Goal: Communication & Community: Share content

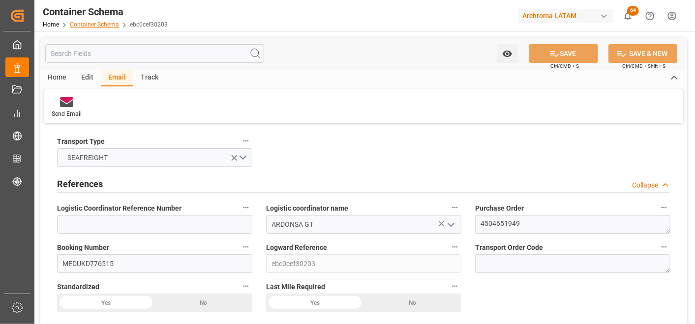
scroll to position [1310, 0]
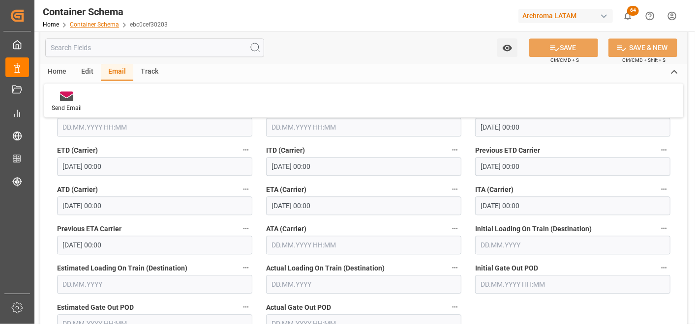
click at [87, 26] on link "Container Schema" at bounding box center [94, 24] width 49 height 7
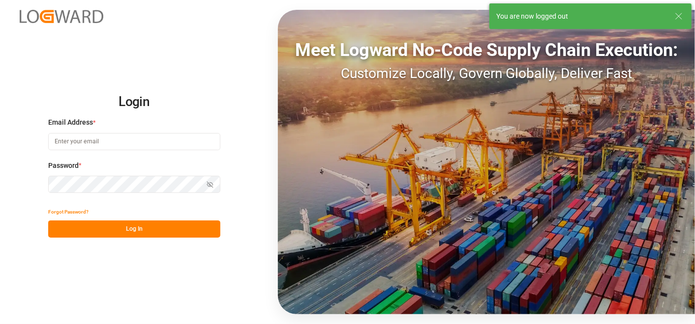
type input "[PERSON_NAME][EMAIL_ADDRESS][PERSON_NAME][DOMAIN_NAME]"
click at [152, 232] on button "Log In" at bounding box center [134, 229] width 172 height 17
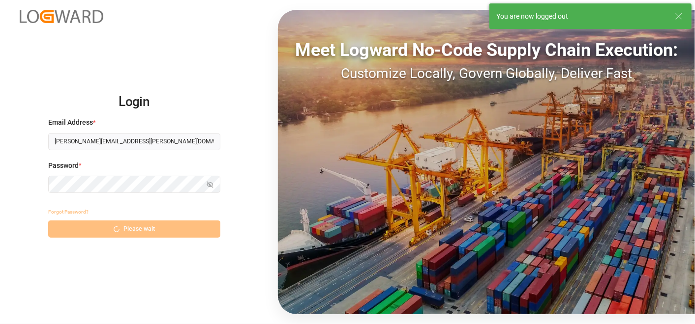
click at [96, 223] on div "Forgot Password? Please wait" at bounding box center [134, 220] width 172 height 34
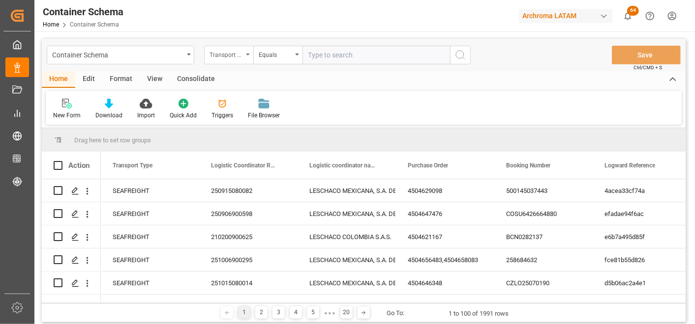
click at [240, 56] on div "Transport Type" at bounding box center [225, 53] width 33 height 11
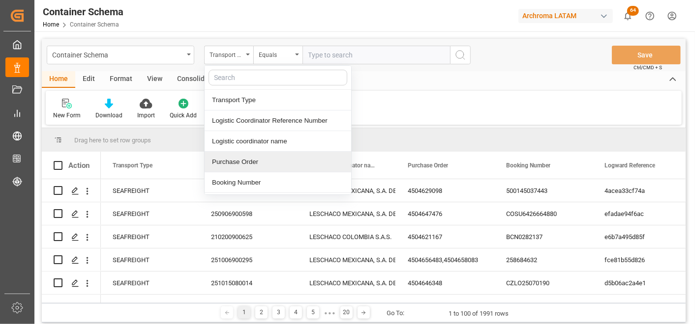
click at [253, 161] on div "Purchase Order" at bounding box center [277, 162] width 146 height 21
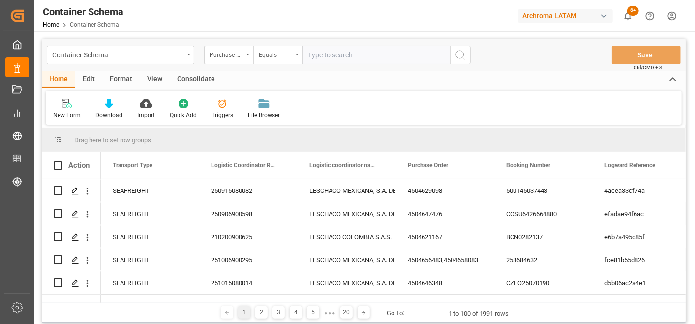
click at [282, 62] on div "Equals" at bounding box center [277, 55] width 49 height 19
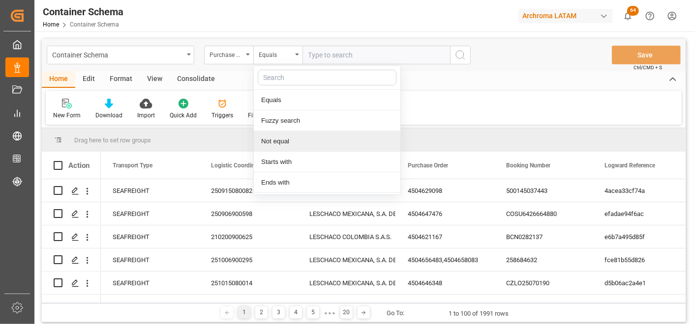
click at [296, 136] on div "Not equal" at bounding box center [327, 141] width 146 height 21
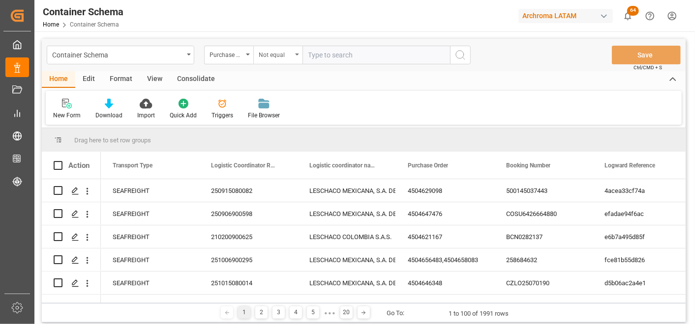
click at [287, 51] on div "Not equal" at bounding box center [275, 53] width 33 height 11
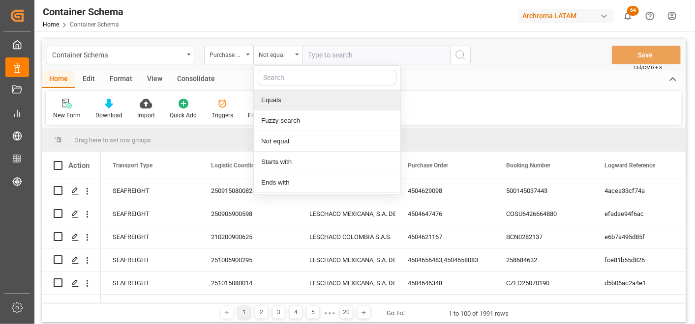
click at [304, 116] on div "Fuzzy search" at bounding box center [327, 121] width 146 height 21
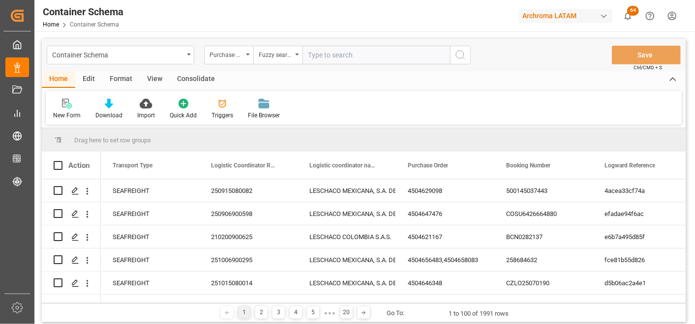
type input "F"
paste input "PO_4504657424"
drag, startPoint x: 321, startPoint y: 58, endPoint x: 273, endPoint y: 59, distance: 48.2
click at [274, 59] on div "Purchase Order Fuzzy search PO_4504657424" at bounding box center [337, 55] width 266 height 19
click at [383, 52] on input "4504657424" at bounding box center [375, 55] width 147 height 19
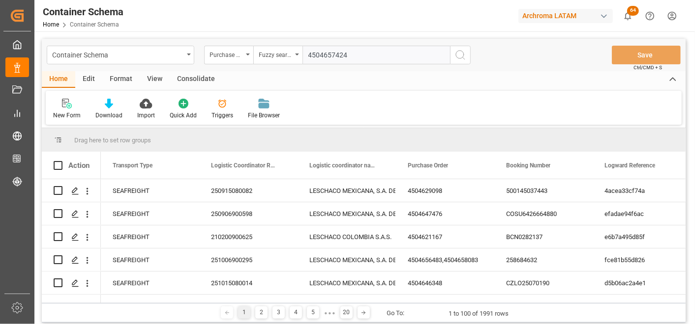
type input "4504657424"
click at [458, 47] on button "search button" at bounding box center [460, 55] width 21 height 19
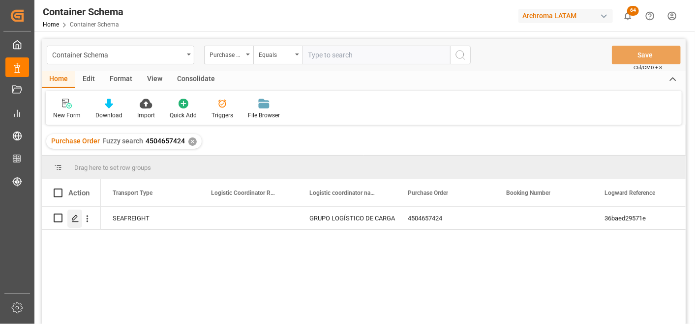
click at [75, 219] on icon "Press SPACE to select this row." at bounding box center [75, 219] width 8 height 8
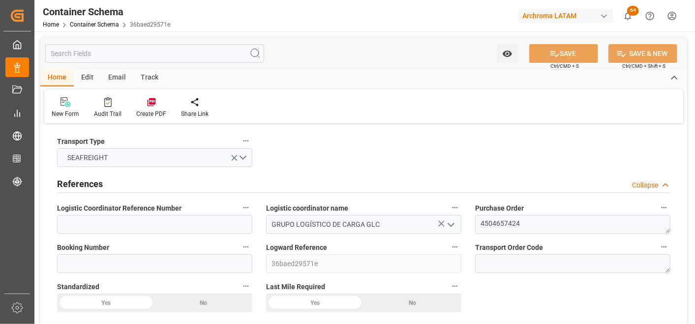
type input "0"
type input "1"
type input "4"
type input "480"
type input "504"
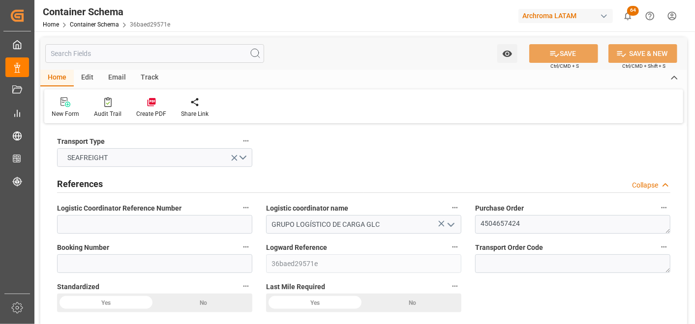
type input "HNPCR"
type input "0"
type input "[DATE] 14:45"
type input "[DATE]"
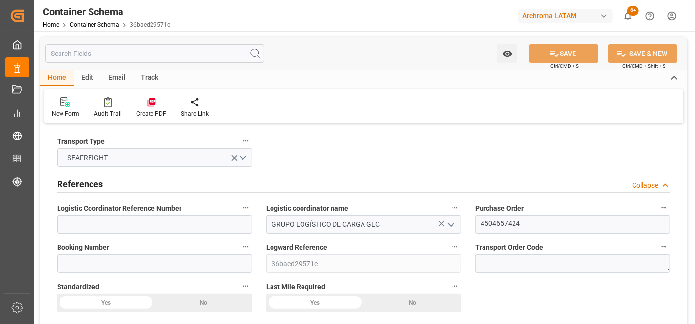
type input "[DATE]"
type input "[DATE] 05:51"
type input "[DATE] 19:47"
type input "[DATE]"
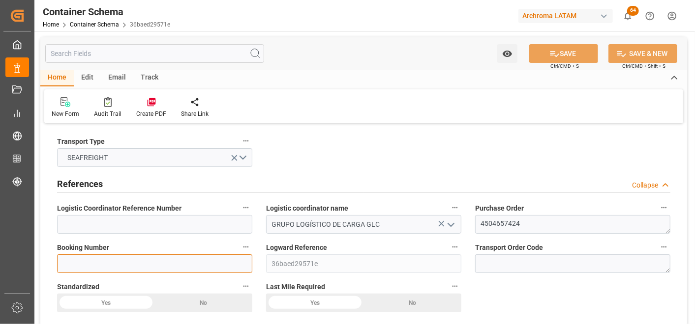
click at [106, 267] on input at bounding box center [154, 264] width 195 height 19
paste input "BCN0284990"
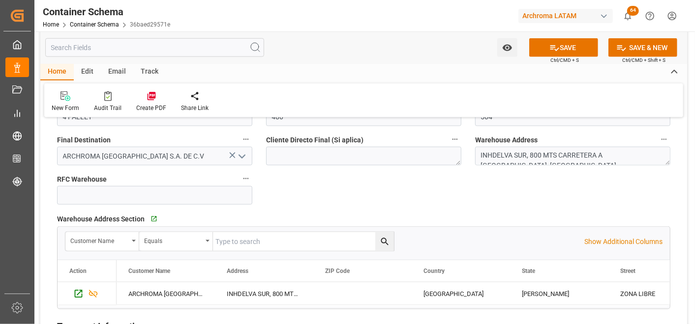
scroll to position [655, 0]
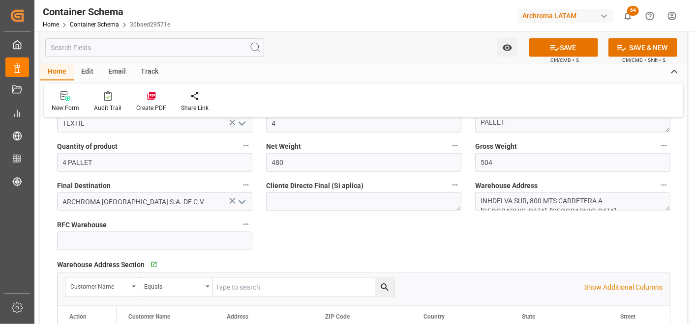
type input "BCN0284990"
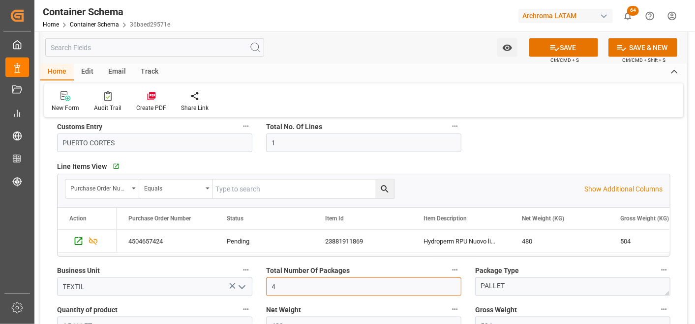
drag, startPoint x: 301, startPoint y: 292, endPoint x: 243, endPoint y: 283, distance: 59.2
type input "1"
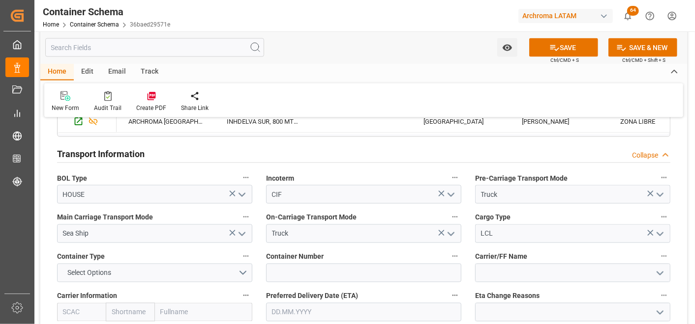
scroll to position [928, 0]
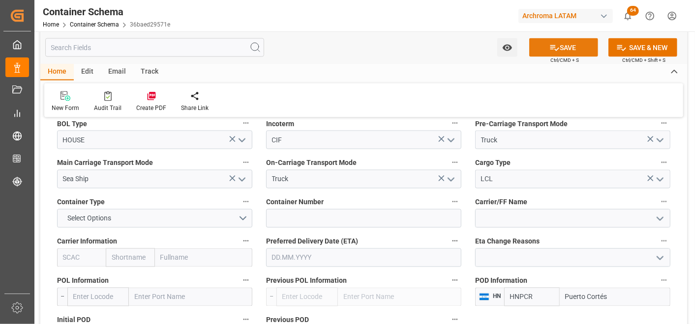
click at [591, 43] on button "SAVE" at bounding box center [563, 47] width 69 height 19
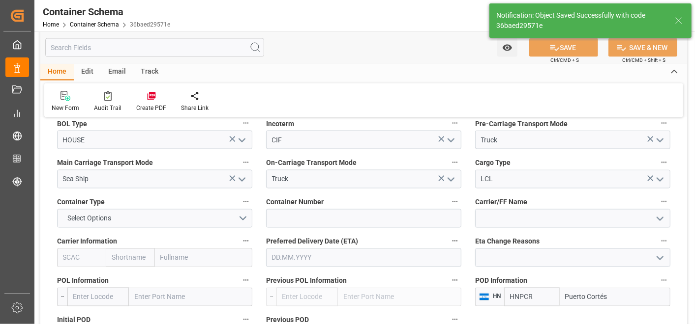
type input "1 PALLET"
type input "[DATE] 17:45"
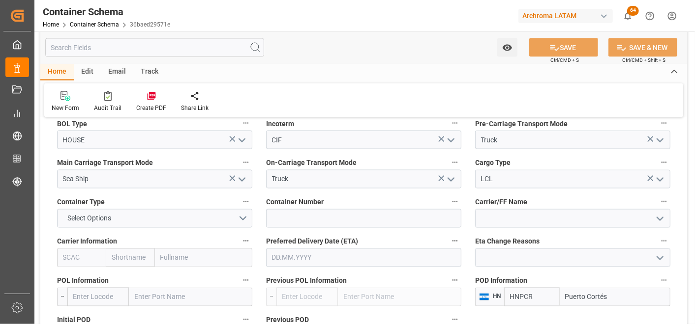
click at [169, 295] on input "text" at bounding box center [190, 297] width 123 height 19
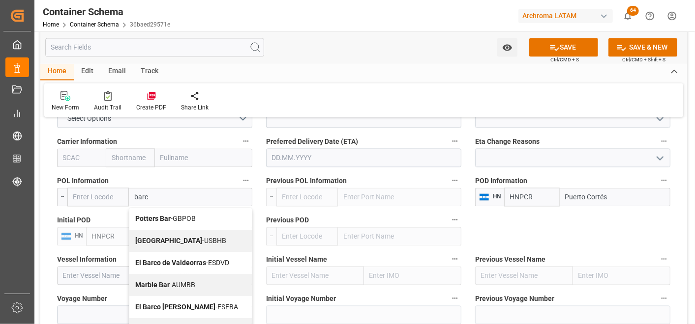
scroll to position [1038, 0]
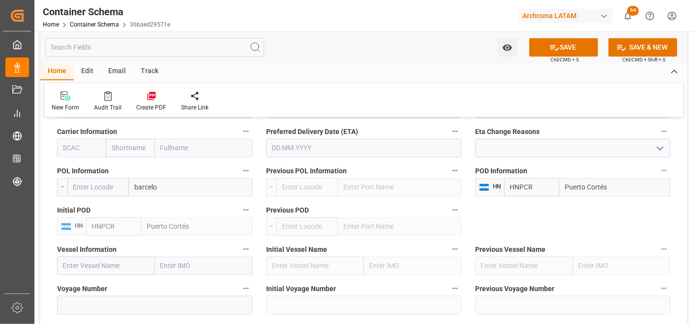
type input "barcelon"
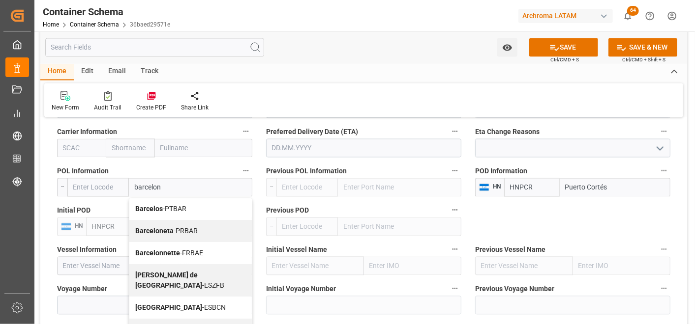
click at [178, 304] on span "Barcelona - ESBCN" at bounding box center [180, 308] width 90 height 8
type input "ESBCN"
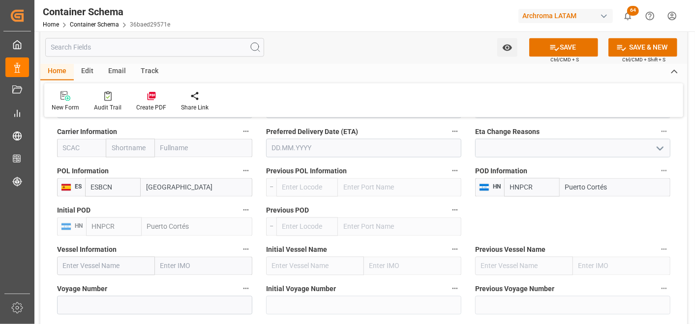
type input "[GEOGRAPHIC_DATA]"
click at [545, 55] on button "SAVE" at bounding box center [563, 47] width 69 height 19
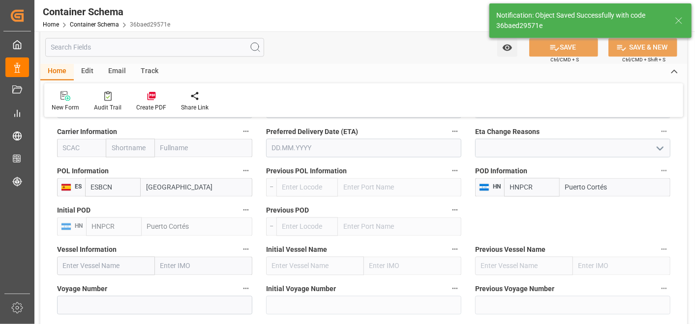
type input "[DATE] 17:46"
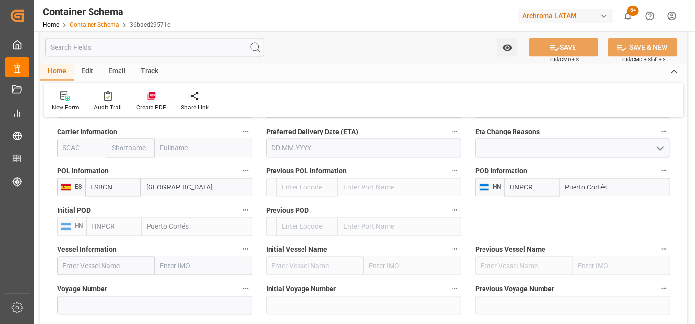
click at [101, 23] on link "Container Schema" at bounding box center [94, 24] width 49 height 7
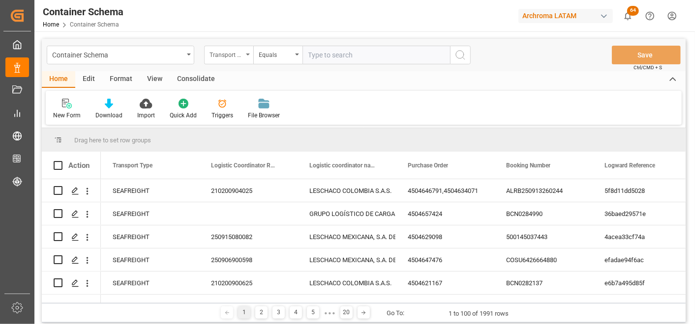
click at [235, 58] on div "Transport Type" at bounding box center [225, 53] width 33 height 11
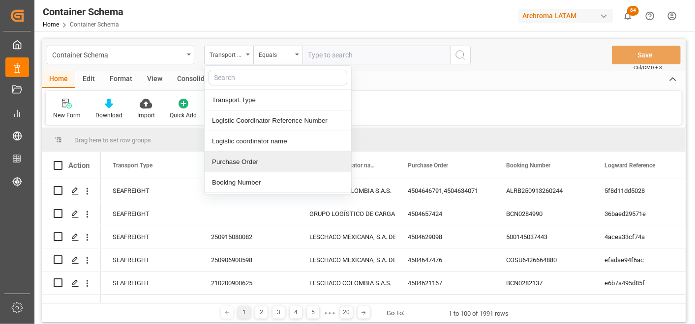
click at [247, 162] on div "Purchase Order" at bounding box center [277, 162] width 146 height 21
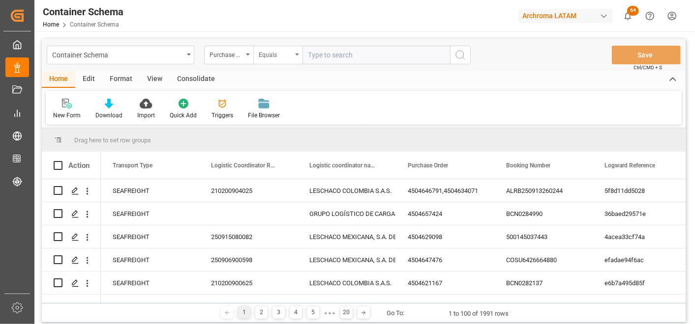
click at [273, 57] on div "Equals" at bounding box center [275, 53] width 33 height 11
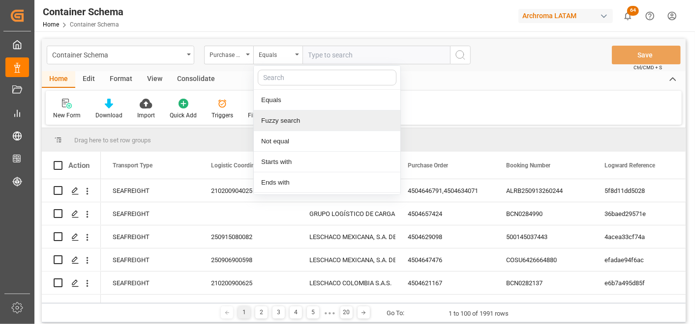
click at [291, 124] on div "Fuzzy search" at bounding box center [327, 121] width 146 height 21
paste input "4504653887"
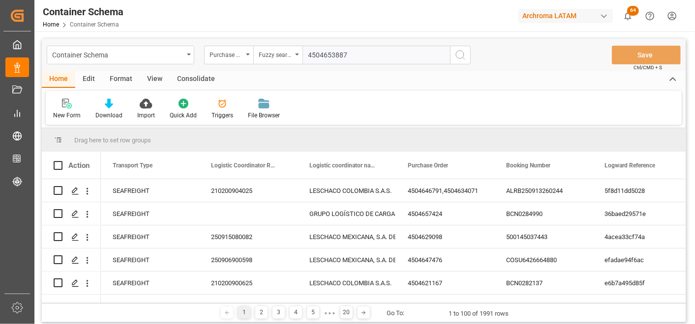
type input "4504653887"
click at [456, 55] on icon "search button" at bounding box center [460, 55] width 12 height 12
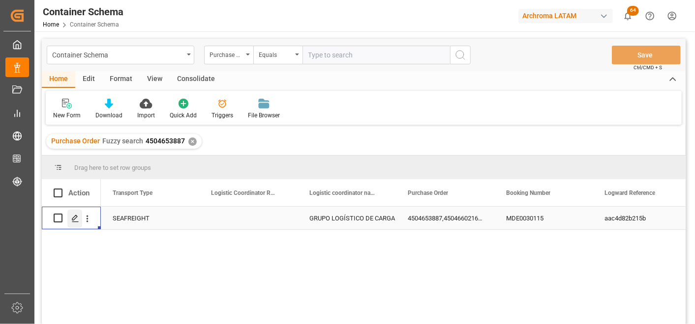
click at [72, 223] on div "Press SPACE to select this row." at bounding box center [74, 219] width 15 height 18
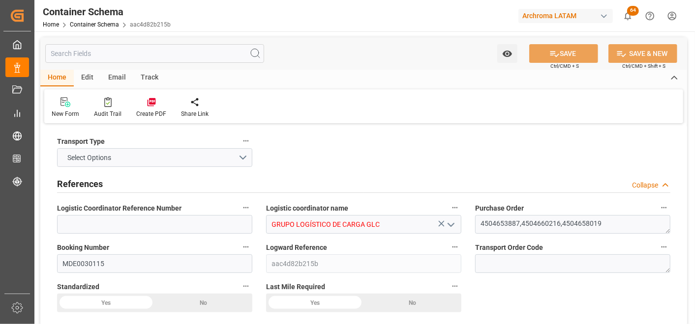
type input "0"
type input "3"
type input "9"
type input "305"
type input "324.04"
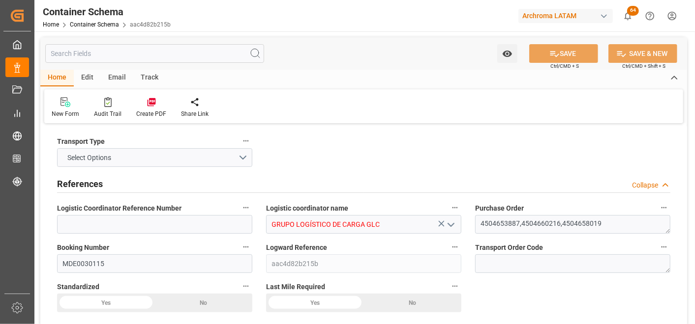
type input "Hapag [PERSON_NAME]"
type input "Hapag Lloyd Aktiengesellschaft"
type input "COCTG"
type input "HNPCR"
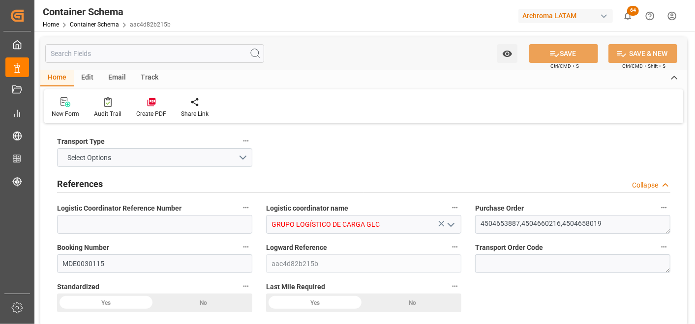
type input "9307279"
type input "0"
type input "[DATE] 09:30"
type input "[DATE]"
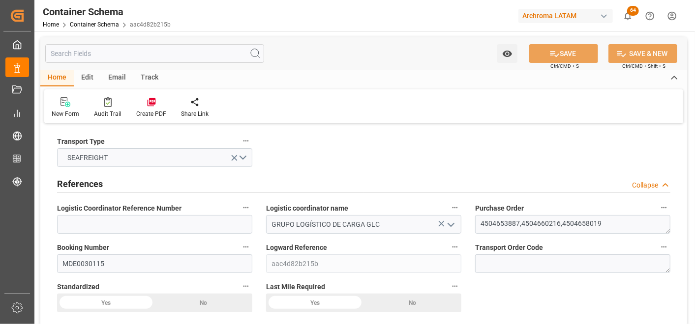
type input "[DATE]"
type input "[DATE] 05:09"
type input "[DATE] 14:30"
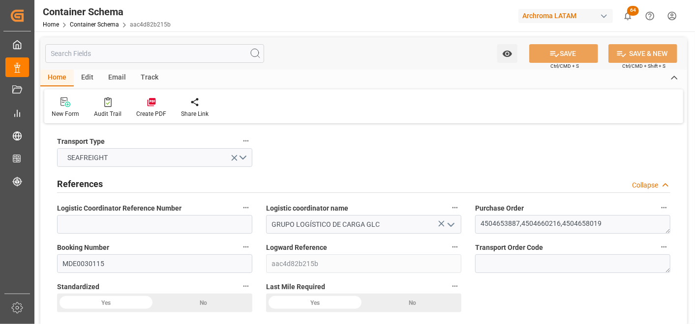
type input "[DATE]"
click at [112, 70] on div "Email" at bounding box center [117, 78] width 32 height 17
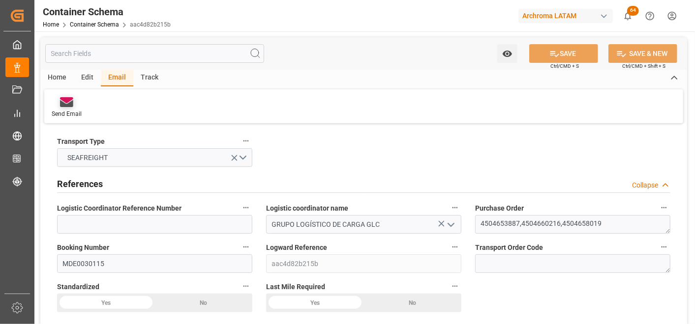
click at [46, 106] on div "Send Email" at bounding box center [66, 108] width 45 height 22
click at [63, 104] on icon at bounding box center [66, 103] width 13 height 7
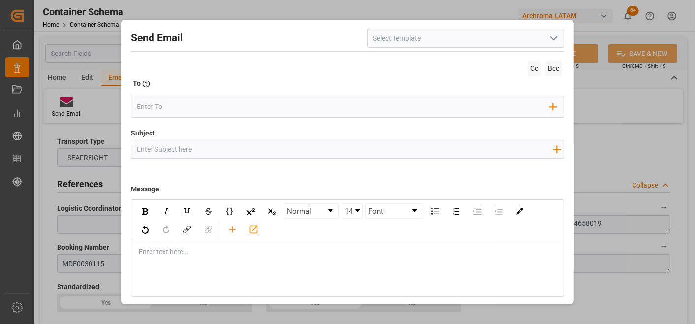
click at [178, 146] on input "Subject" at bounding box center [344, 149] width 426 height 17
paste input "GT || TRACKING || PO XXX || Contenedor XXX || Prioridad || Bodega XXX || SEA XXX"
type input "GT || TRACKING || PO XXX || Contenedor XXX || Prioridad || Bodega XXX || SEA XXX"
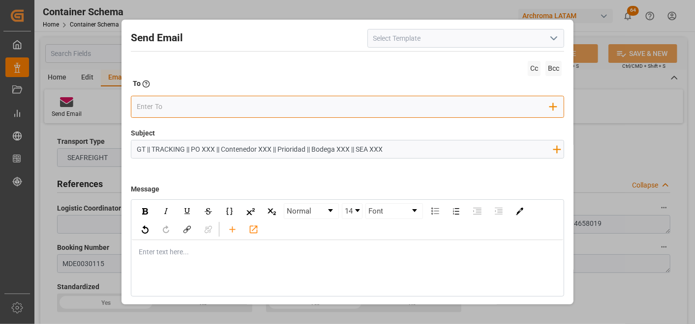
click at [166, 104] on input "email" at bounding box center [343, 106] width 413 height 15
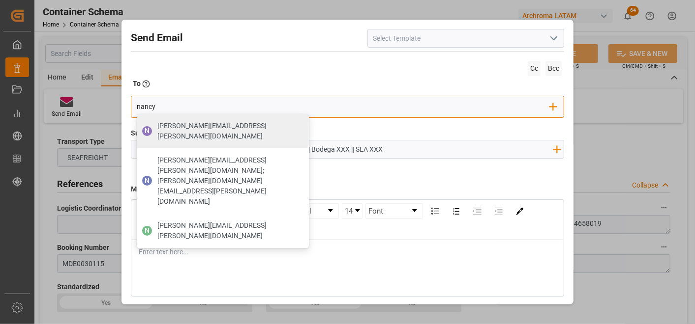
type input "[PERSON_NAME][EMAIL_ADDRESS][PERSON_NAME][DOMAIN_NAME]"
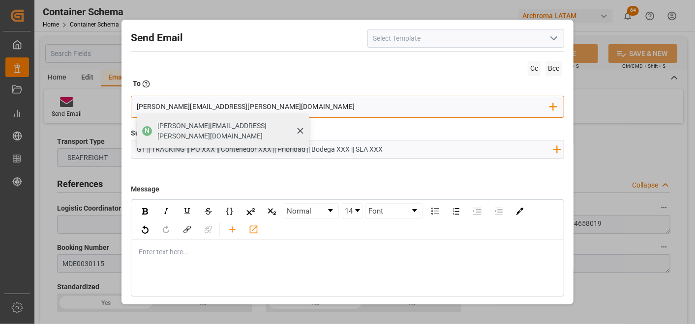
click at [203, 130] on span "[PERSON_NAME][EMAIL_ADDRESS][PERSON_NAME][DOMAIN_NAME]" at bounding box center [229, 131] width 145 height 21
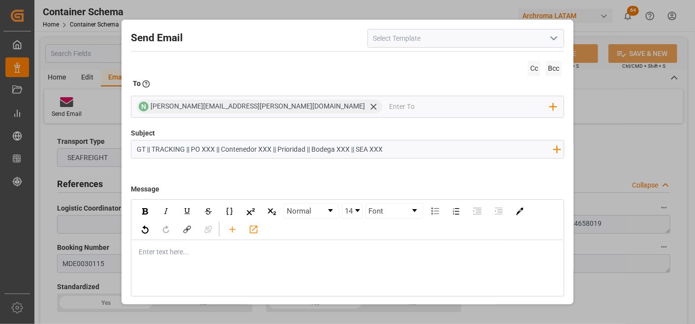
drag, startPoint x: 400, startPoint y: 148, endPoint x: 82, endPoint y: 151, distance: 317.5
click at [87, 151] on div "Send Email Cc Bcc To Enter the TO Email address N [PERSON_NAME][EMAIL_ADDRESS][…" at bounding box center [347, 162] width 695 height 324
paste input "HNAA || ZARPE || PO 4504653887,4504658019,4504660216 || Priority || Contenedor …"
click at [174, 149] on input "HNAA || ZARPE || PO 4504653887,4504658019,4504660216 || Priority || Contenedor …" at bounding box center [344, 149] width 426 height 17
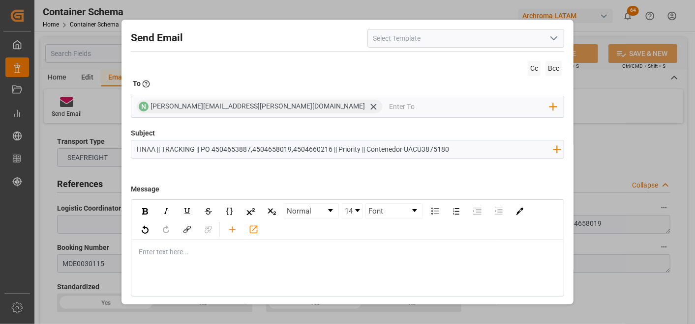
type input "HNAA || TRACKING || PO 4504653887,4504658019,4504660216 || Priority || Contened…"
click at [222, 259] on div "Enter text here..." at bounding box center [347, 252] width 431 height 24
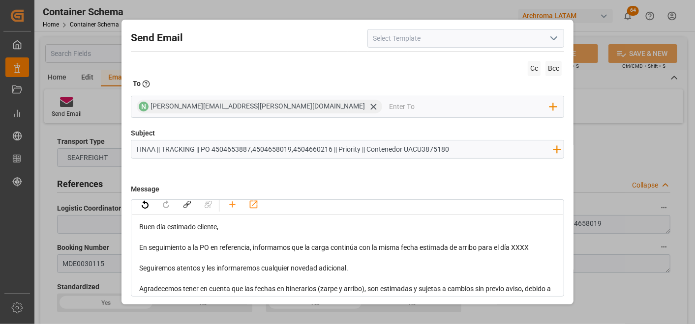
scroll to position [25, 0]
click at [523, 247] on span "En seguimiento a la PO en referencia, informamos que la carga continúa con la m…" at bounding box center [333, 248] width 389 height 8
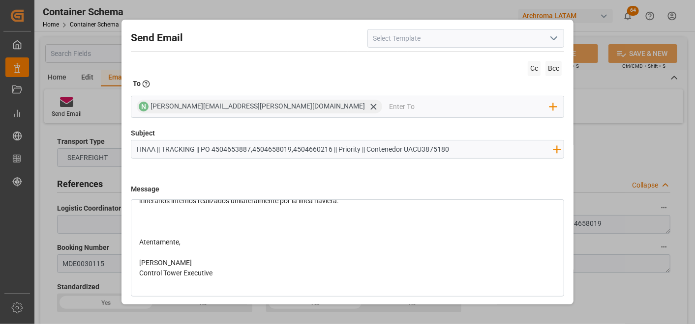
scroll to position [33, 0]
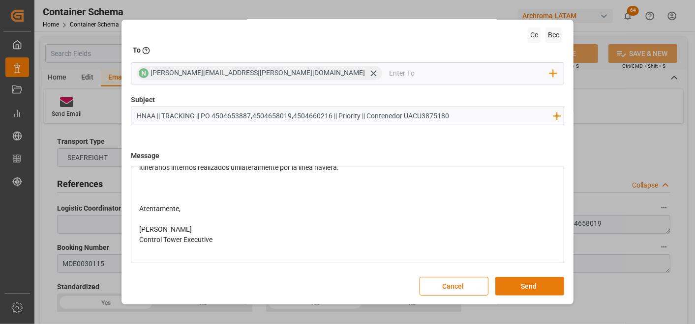
click at [545, 282] on button "Send" at bounding box center [529, 286] width 69 height 19
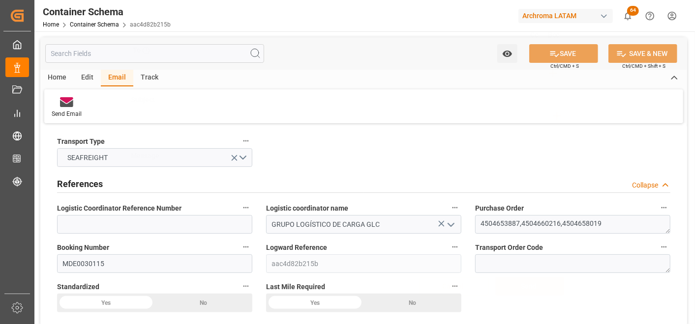
scroll to position [0, 0]
